Goal: Task Accomplishment & Management: Manage account settings

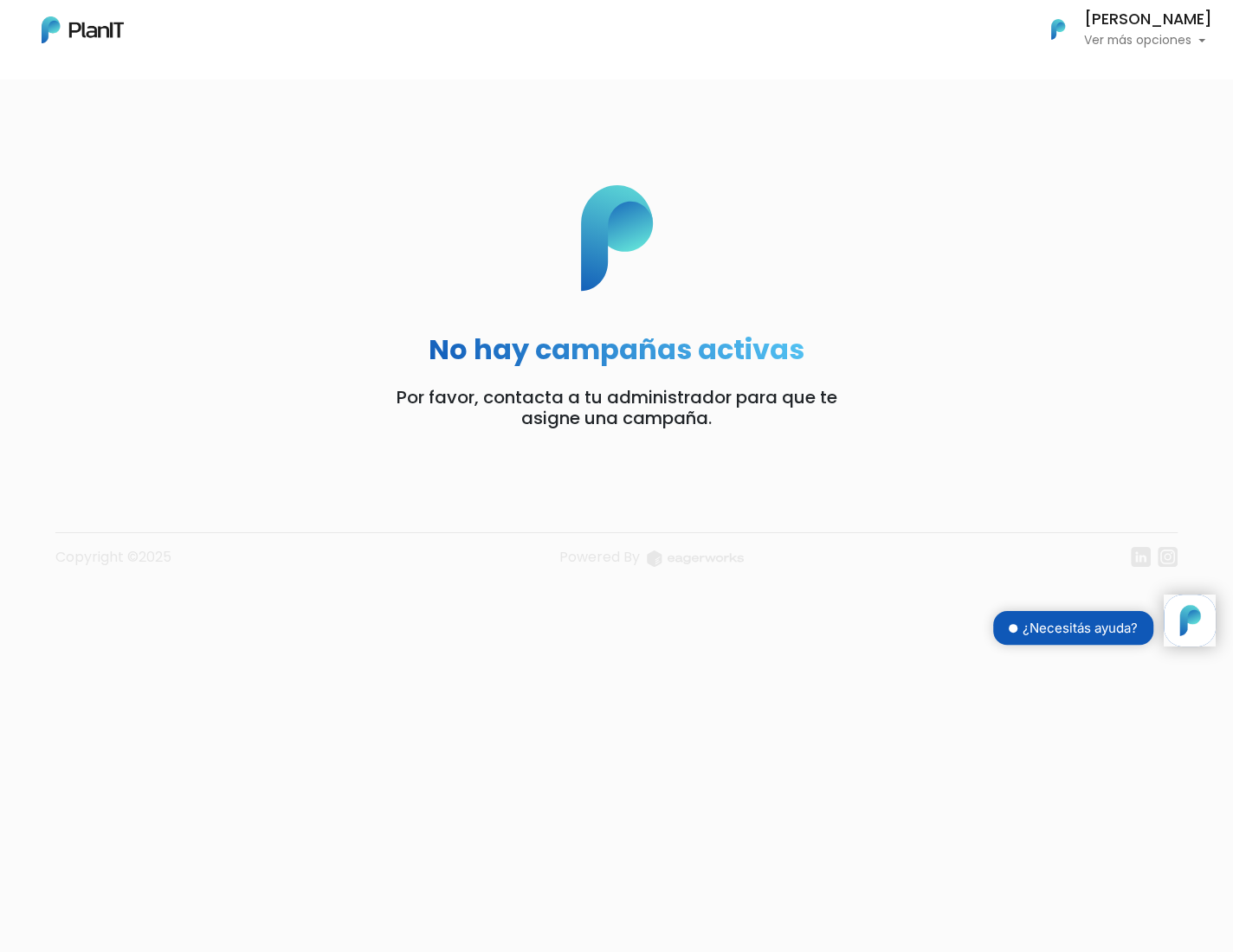
click at [82, 26] on img at bounding box center [83, 30] width 83 height 27
click at [1156, 50] on button "[PERSON_NAME] Ver más opciones" at bounding box center [1120, 29] width 184 height 45
click at [368, 496] on footer "Copyright ©2025 Powered By" at bounding box center [616, 521] width 1143 height 145
click at [1096, 19] on h6 "[PERSON_NAME]" at bounding box center [1149, 20] width 128 height 16
click at [1087, 83] on span "Mis Compras" at bounding box center [1116, 77] width 89 height 20
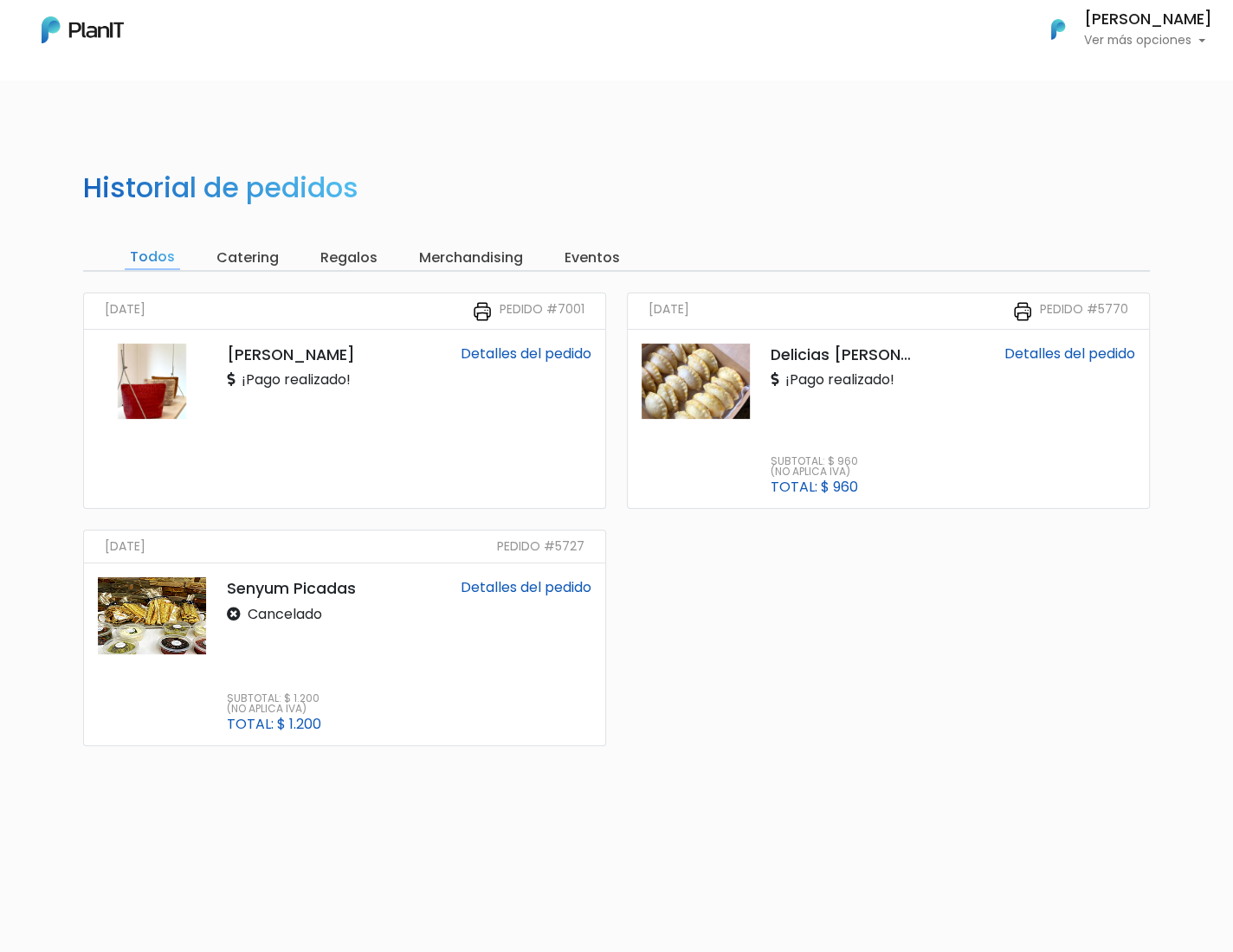
click at [74, 38] on img at bounding box center [83, 30] width 83 height 27
